Goal: Use online tool/utility: Utilize a website feature to perform a specific function

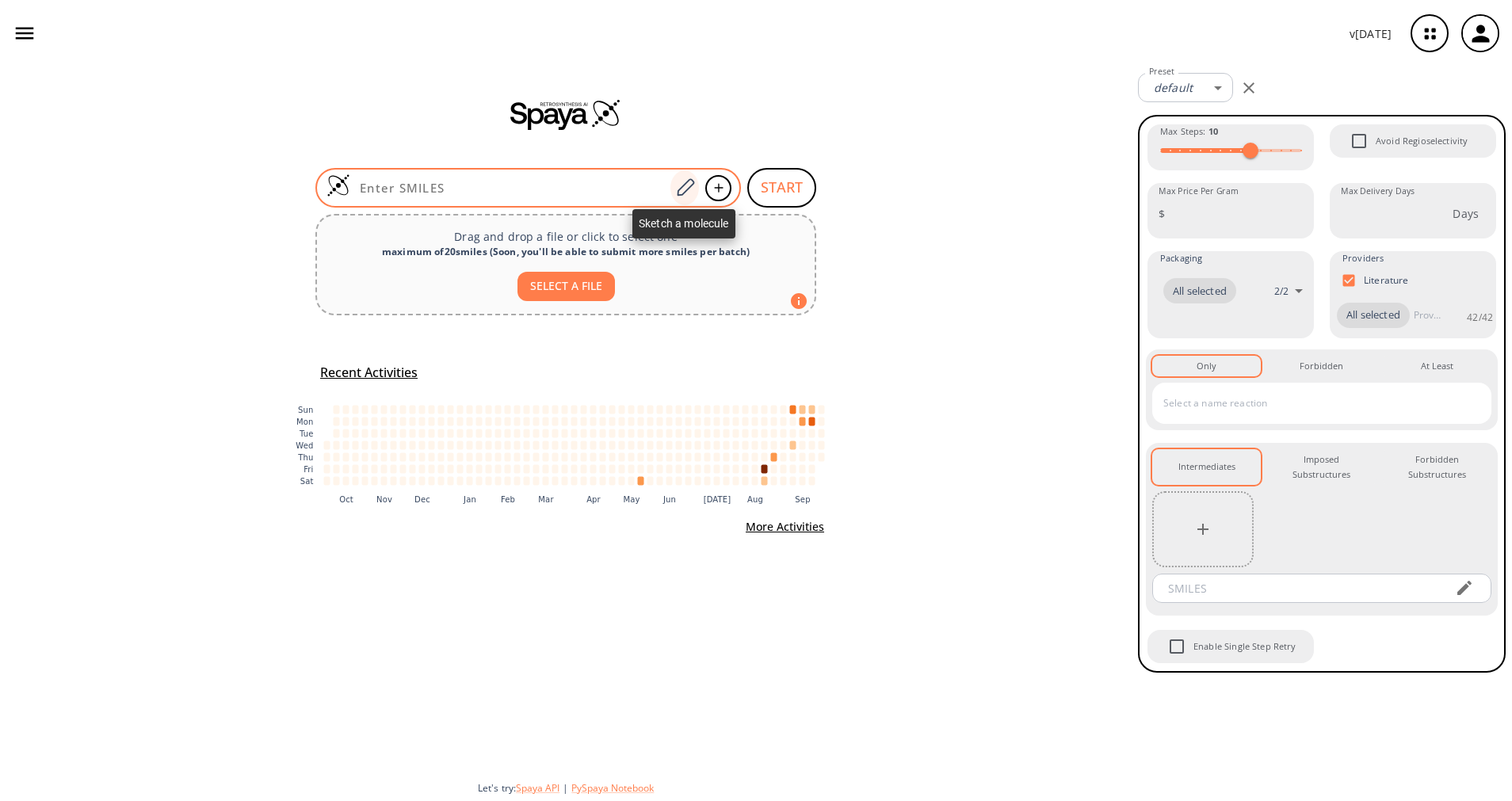
click at [695, 185] on div at bounding box center [684, 187] width 29 height 35
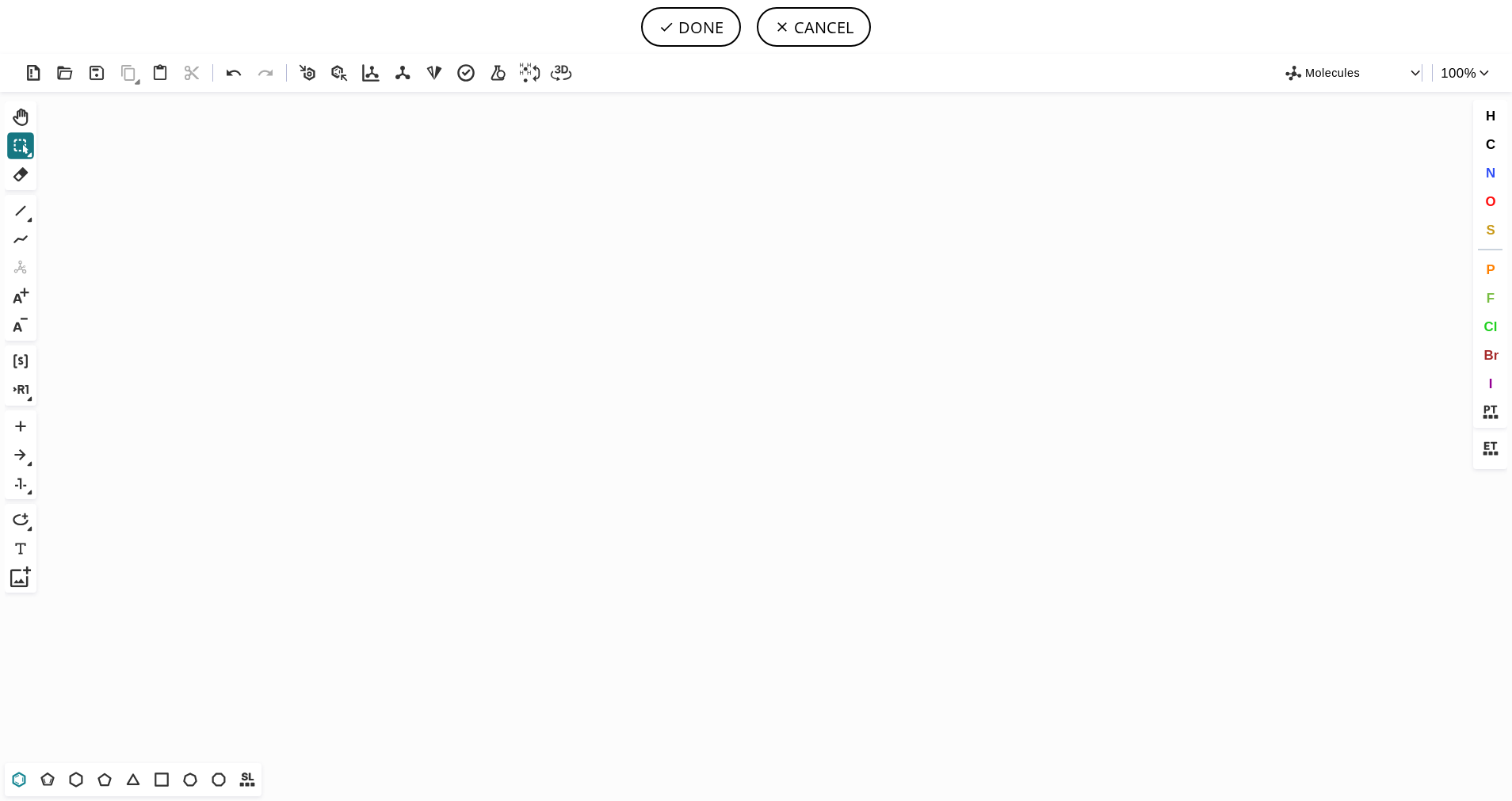
click at [22, 772] on icon at bounding box center [19, 779] width 20 height 20
click at [618, 434] on icon "Created with [PERSON_NAME] 2.3.0" at bounding box center [756, 427] width 1426 height 671
click at [21, 213] on icon at bounding box center [20, 211] width 20 height 20
click at [1483, 356] on span "Br" at bounding box center [1491, 355] width 15 height 15
click at [678, 406] on tspan "Br" at bounding box center [678, 406] width 11 height 12
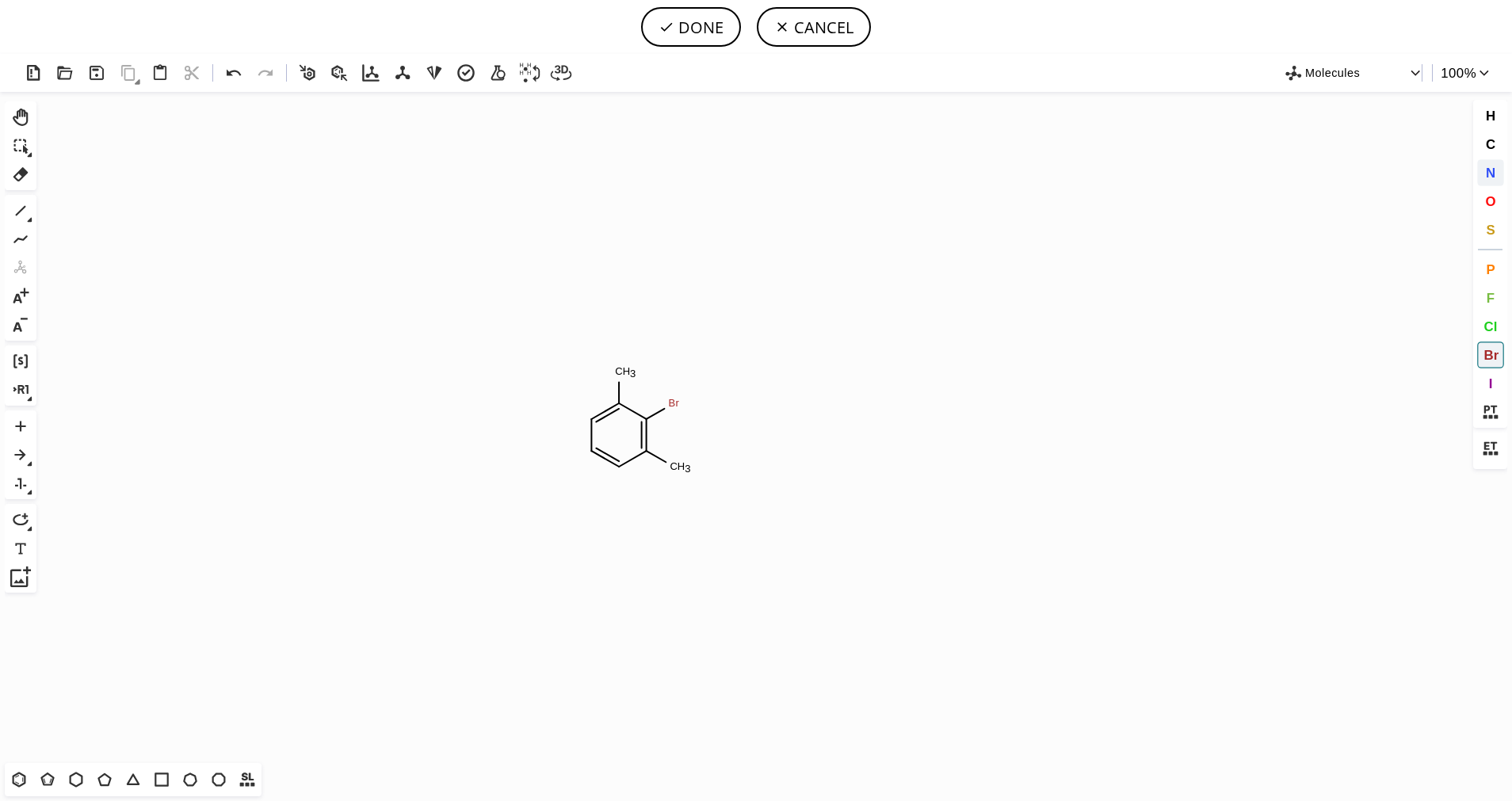
click at [1488, 172] on span "N" at bounding box center [1489, 173] width 9 height 15
click at [683, 468] on tspan "N" at bounding box center [683, 468] width 8 height 12
click at [15, 213] on icon at bounding box center [20, 211] width 20 height 20
drag, startPoint x: 673, startPoint y: 465, endPoint x: 678, endPoint y: 498, distance: 33.4
click at [29, 214] on icon at bounding box center [20, 211] width 20 height 20
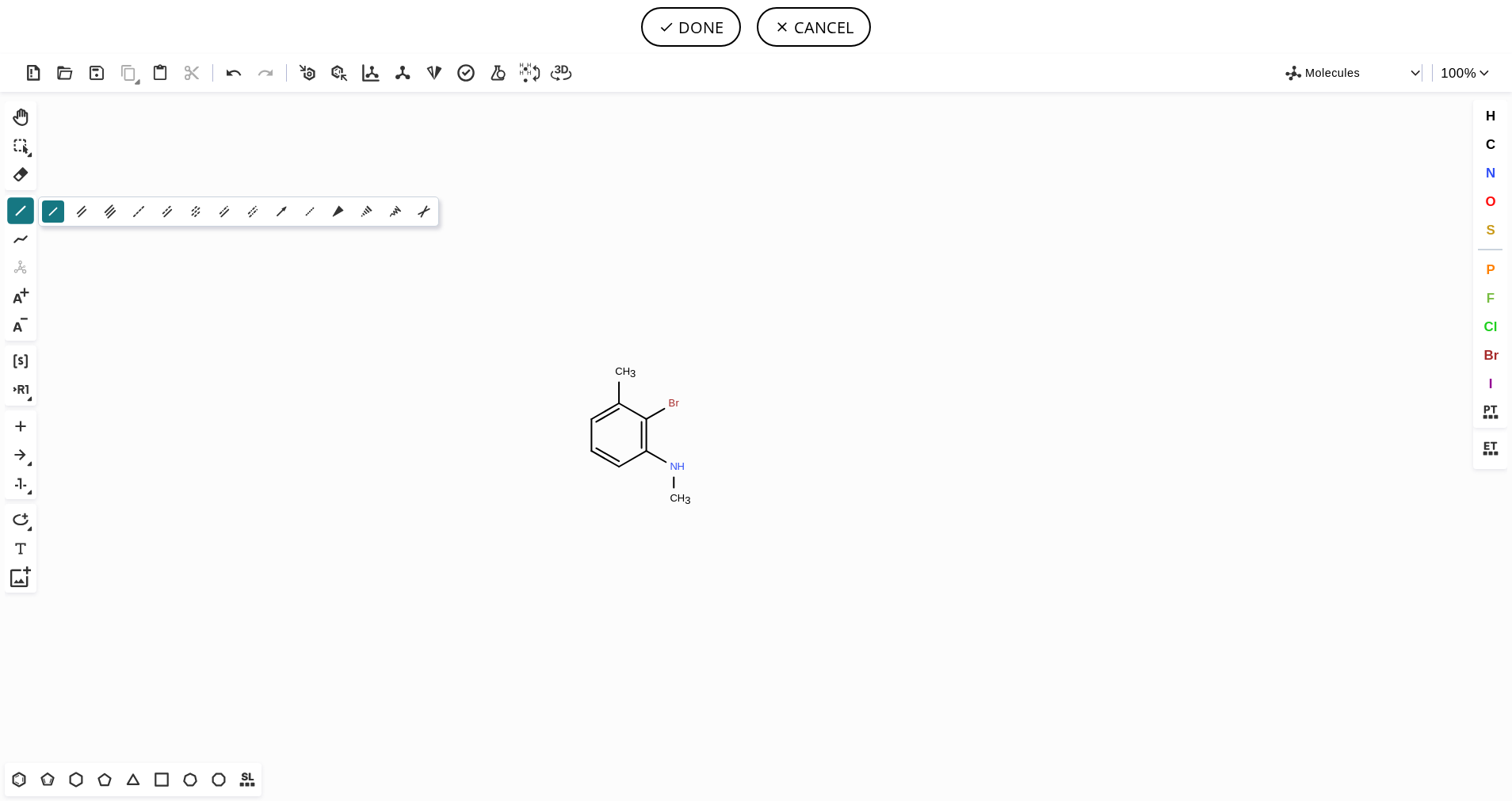
drag, startPoint x: 82, startPoint y: 214, endPoint x: 123, endPoint y: 237, distance: 47.0
click at [84, 215] on icon at bounding box center [81, 211] width 18 height 18
drag, startPoint x: 670, startPoint y: 498, endPoint x: 623, endPoint y: 515, distance: 50.0
click at [1494, 211] on button "O" at bounding box center [1490, 202] width 27 height 27
click at [636, 504] on tspan "O" at bounding box center [632, 504] width 8 height 12
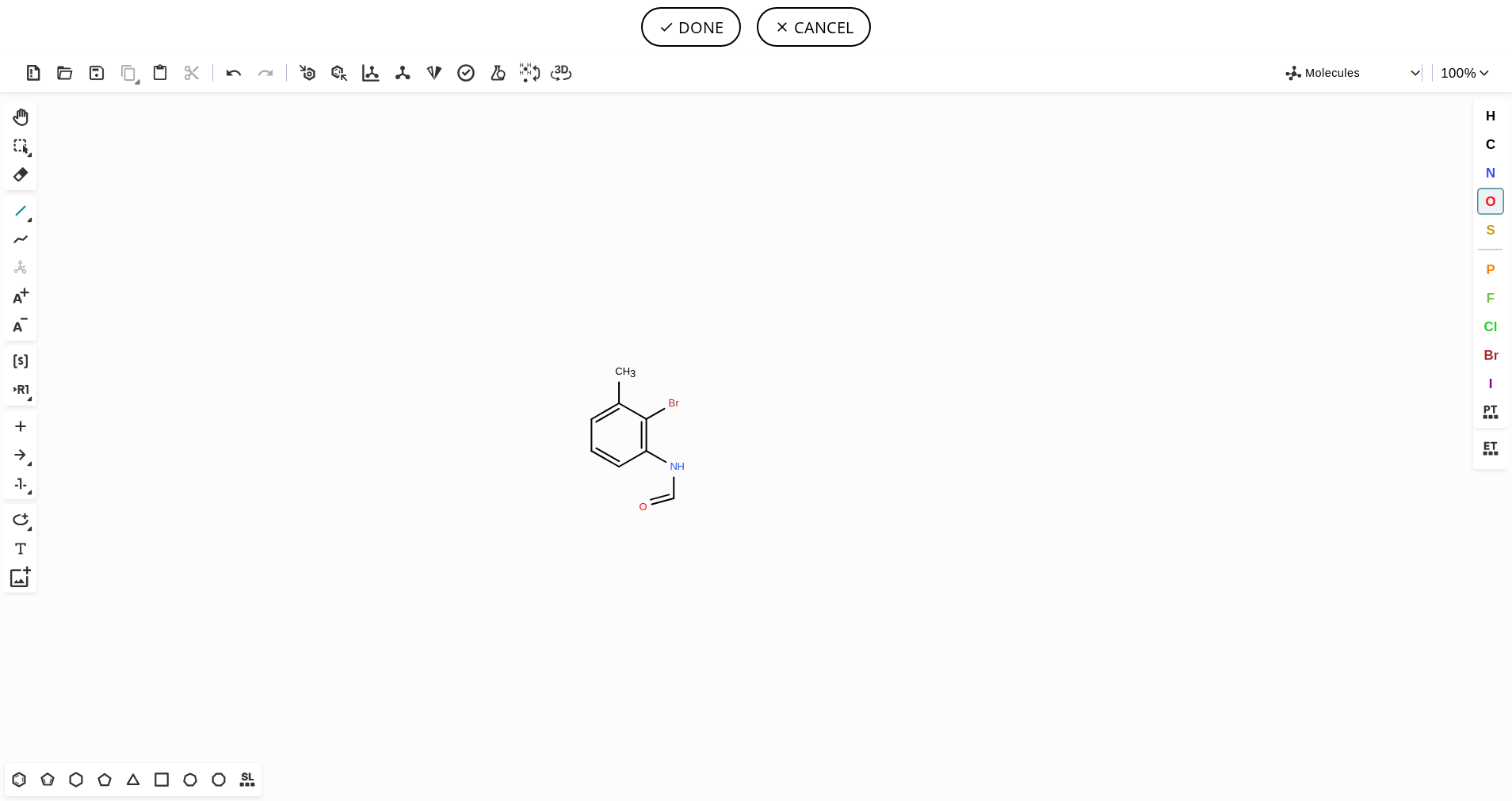
click at [18, 214] on icon at bounding box center [21, 211] width 10 height 10
click at [44, 778] on icon at bounding box center [47, 779] width 20 height 20
click at [109, 787] on icon at bounding box center [104, 779] width 20 height 20
click at [32, 213] on button "1" at bounding box center [20, 211] width 27 height 27
click at [28, 209] on icon at bounding box center [20, 211] width 20 height 20
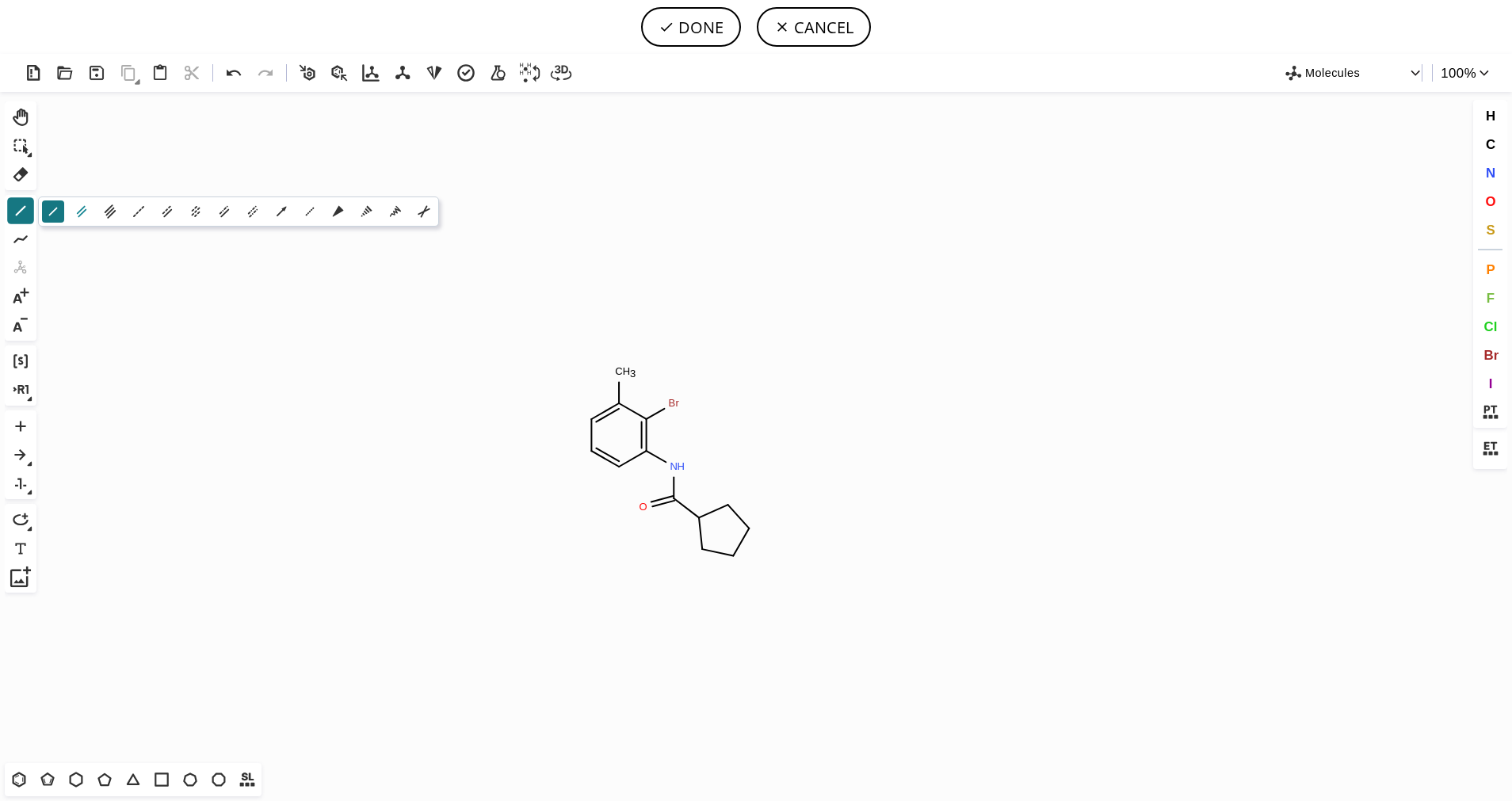
click at [90, 214] on icon at bounding box center [81, 211] width 18 height 18
click at [1489, 235] on span "S" at bounding box center [1490, 229] width 8 height 15
click at [732, 499] on tspan "S" at bounding box center [732, 500] width 7 height 12
click at [14, 211] on icon at bounding box center [20, 211] width 20 height 20
click at [26, 212] on icon at bounding box center [20, 211] width 20 height 20
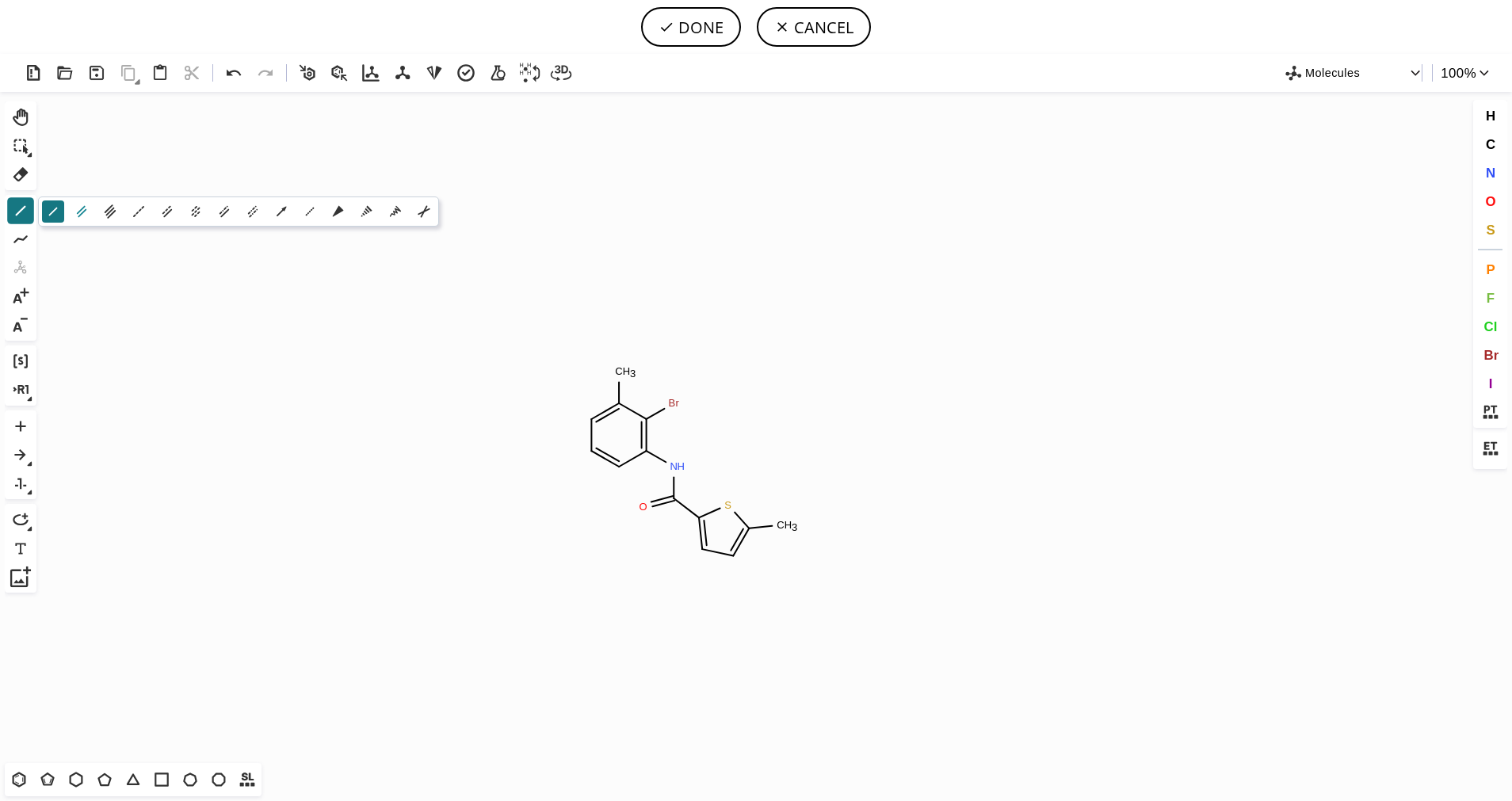
click at [80, 211] on icon at bounding box center [81, 212] width 9 height 12
click at [1493, 203] on span "O" at bounding box center [1490, 201] width 10 height 15
click at [804, 549] on tspan "O" at bounding box center [804, 550] width 8 height 12
click at [20, 174] on icon at bounding box center [21, 174] width 15 height 14
click at [781, 528] on circle at bounding box center [780, 525] width 20 height 20
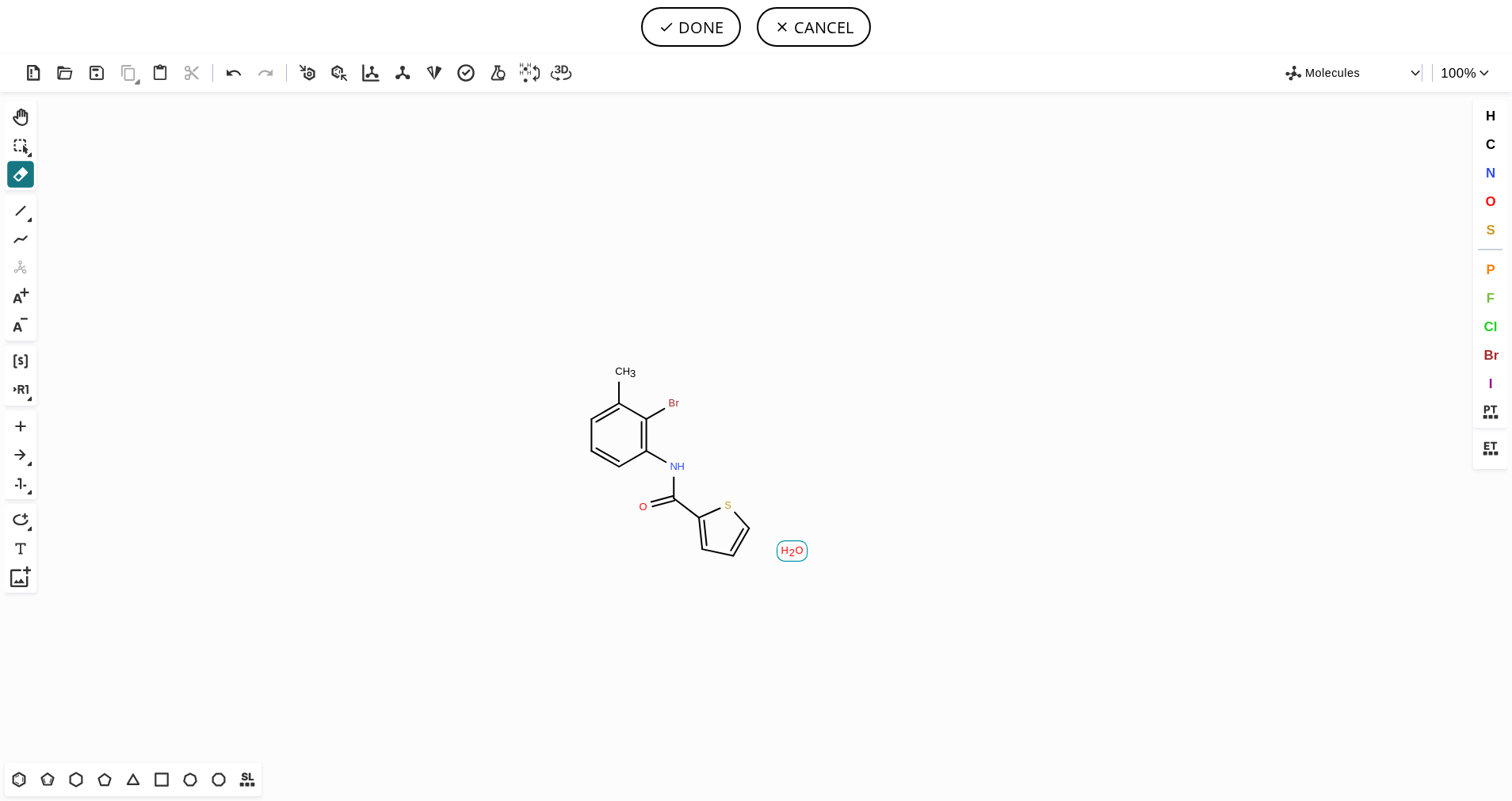
click at [795, 545] on tspan "O" at bounding box center [798, 550] width 8 height 12
click at [13, 779] on icon at bounding box center [19, 779] width 14 height 15
click at [1493, 170] on span "N" at bounding box center [1489, 173] width 9 height 15
click at [784, 528] on tspan "N" at bounding box center [783, 528] width 8 height 12
click at [30, 220] on icon at bounding box center [30, 220] width 5 height 5
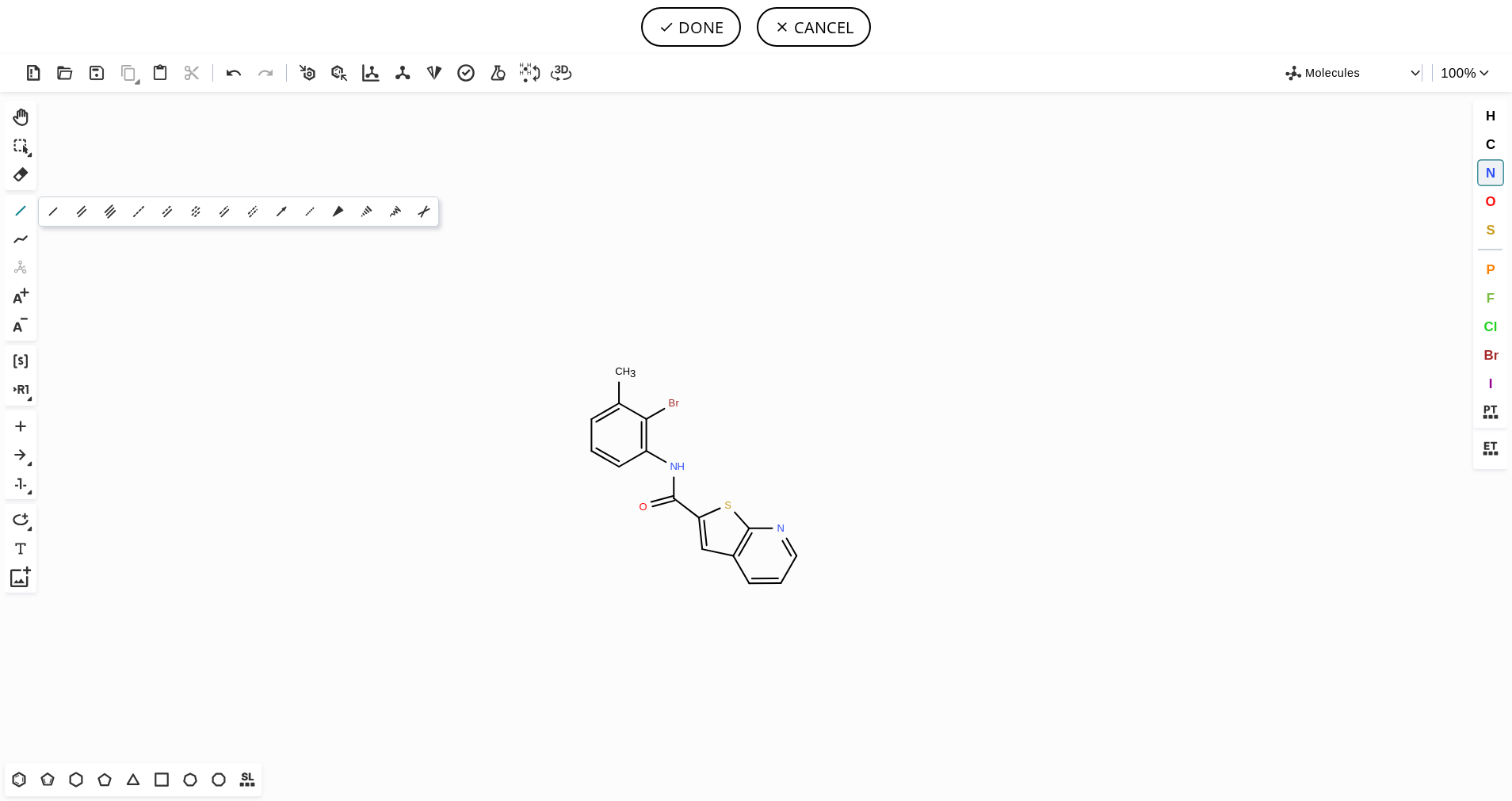
click at [24, 211] on icon at bounding box center [20, 211] width 20 height 20
click at [53, 214] on icon at bounding box center [53, 211] width 18 height 18
click at [689, 20] on button "DONE" at bounding box center [691, 26] width 100 height 40
type input "C1C=CC(NC(C2SC3N=CC=CC=3C=2C)=O)=C(Br)C=1C"
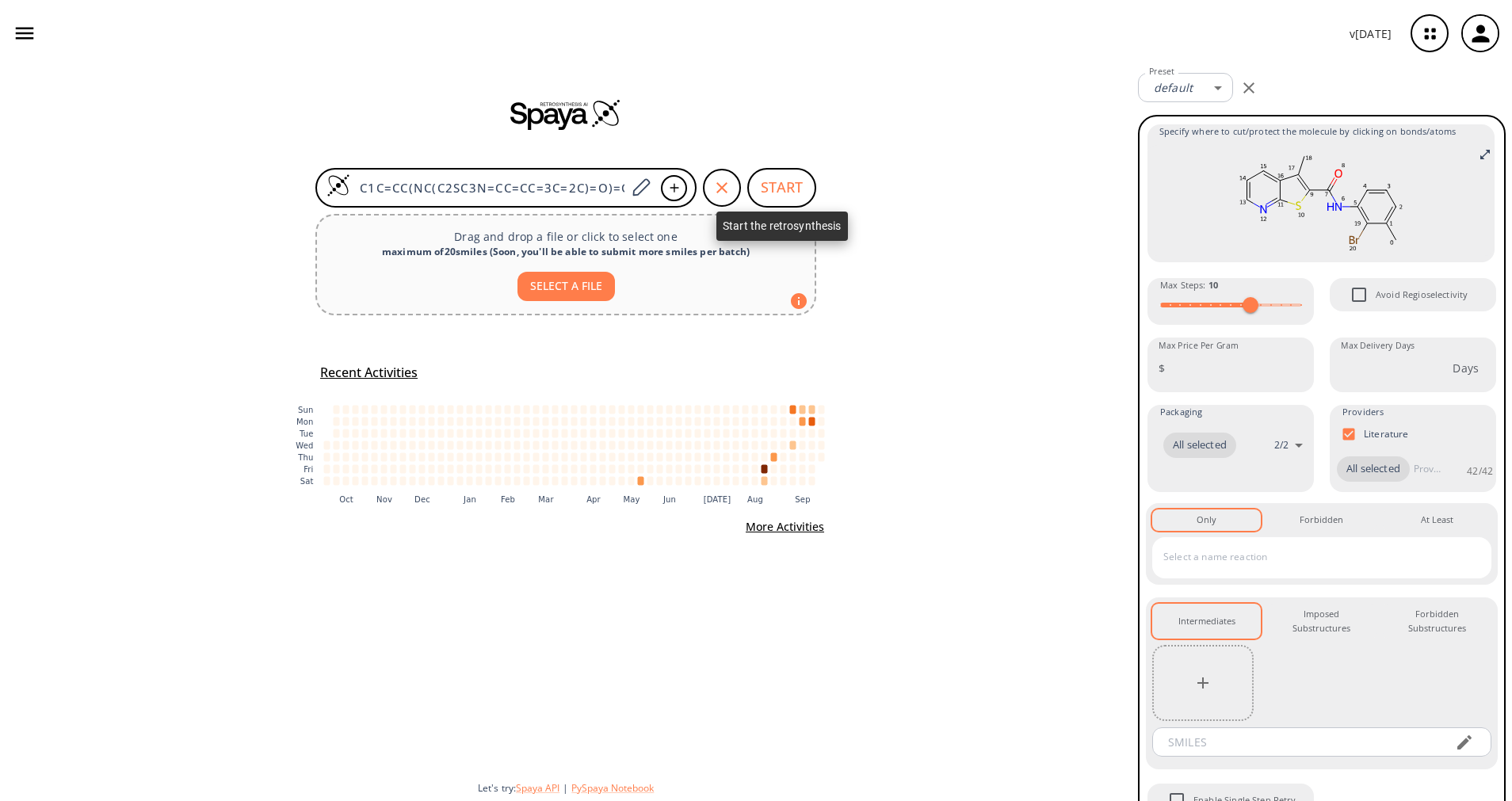
click at [793, 187] on button "START" at bounding box center [781, 187] width 69 height 40
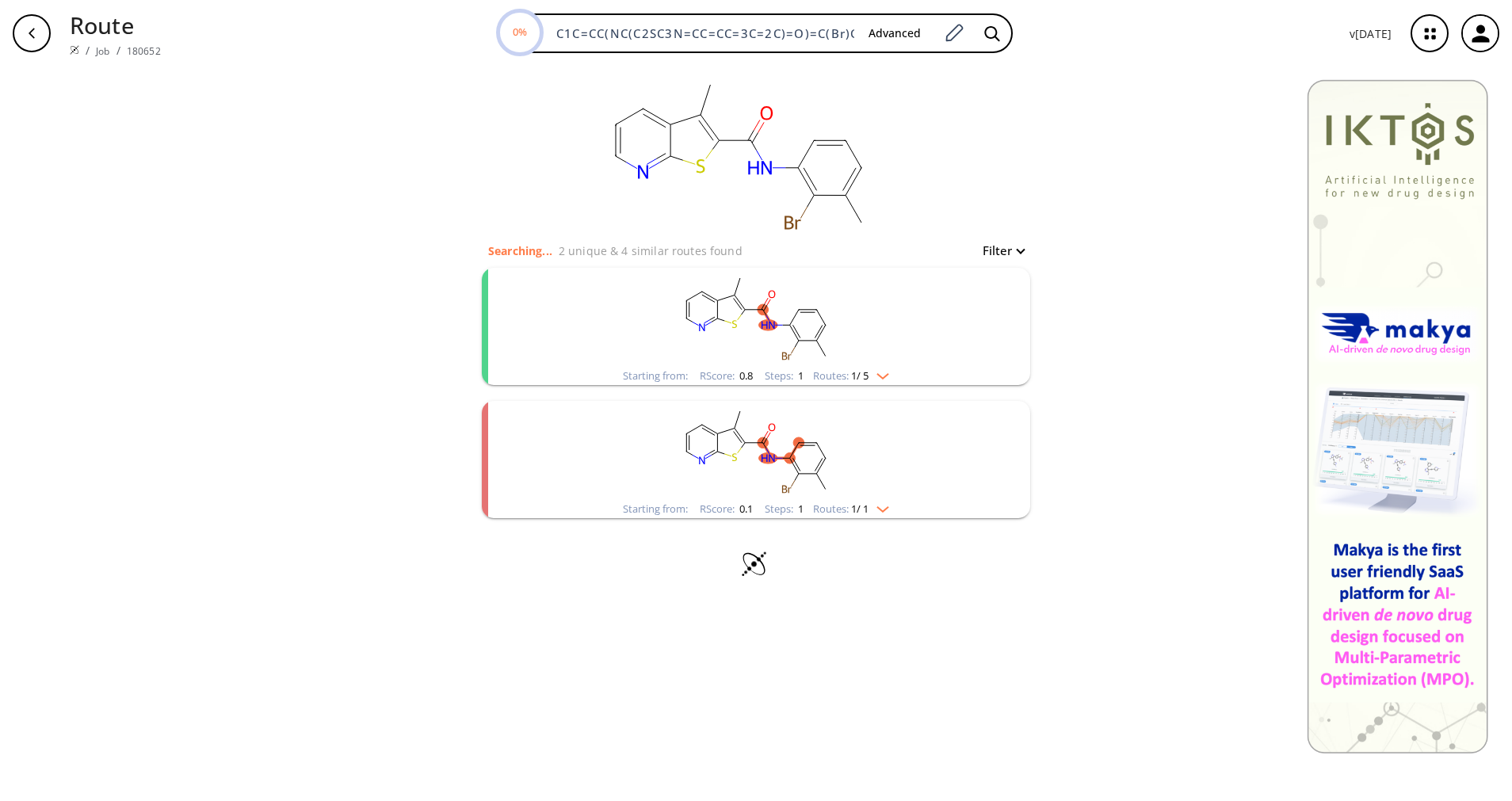
click at [778, 371] on div "Steps : 1" at bounding box center [784, 376] width 39 height 10
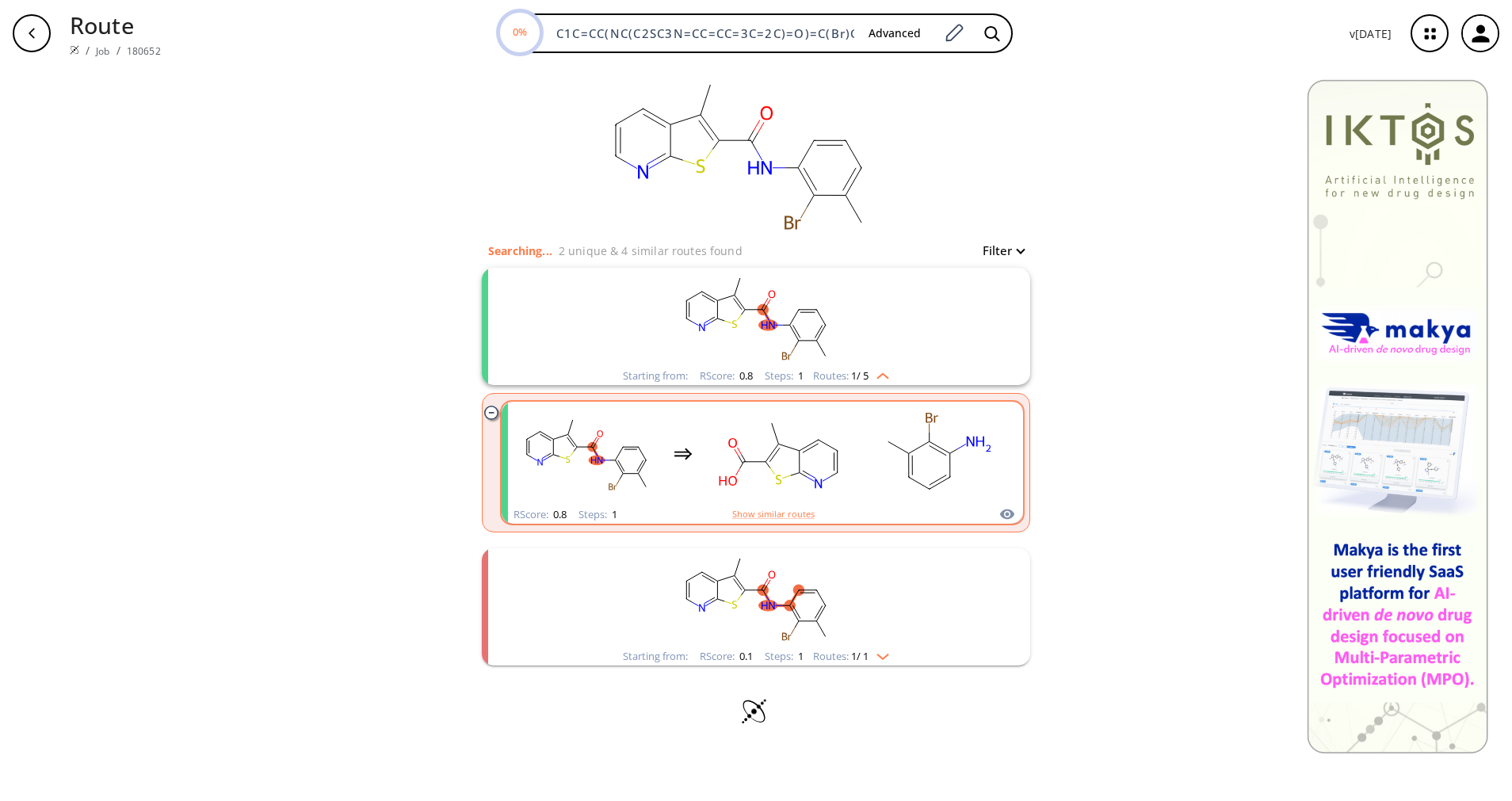
click at [828, 445] on rect "clusters" at bounding box center [779, 453] width 142 height 99
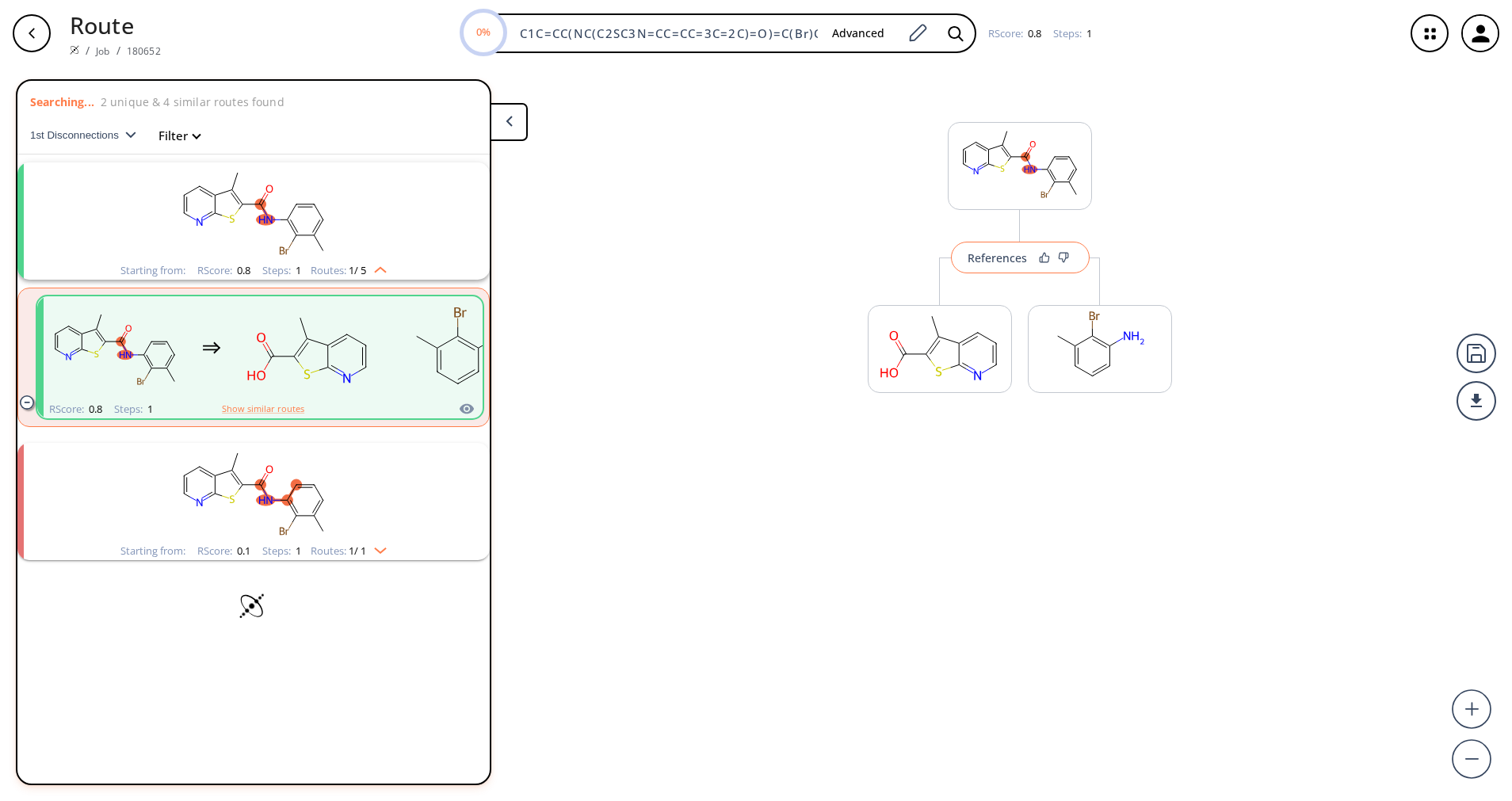
click at [991, 260] on div "References" at bounding box center [997, 257] width 59 height 10
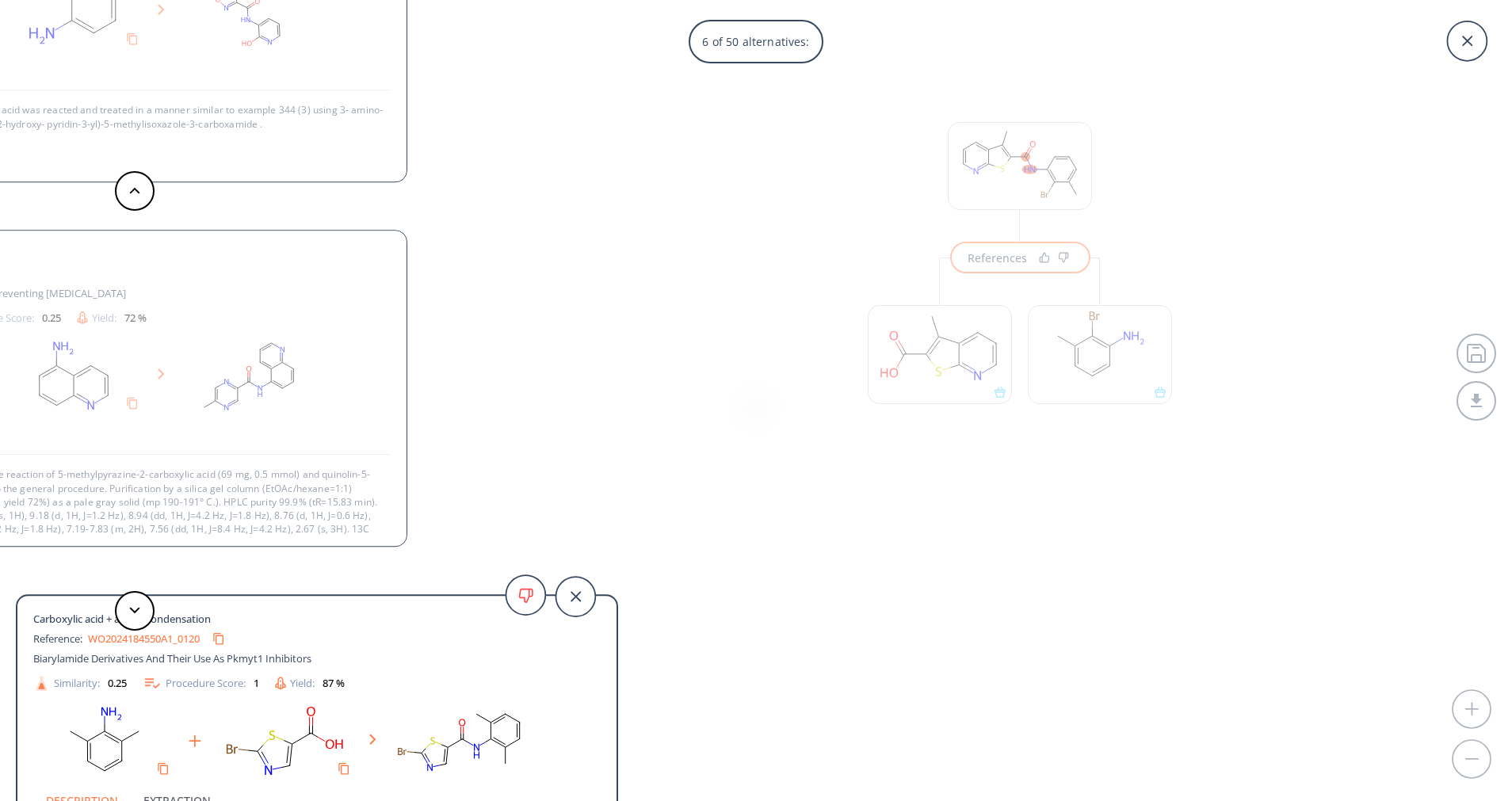
scroll to position [30, 0]
